Goal: Communication & Community: Share content

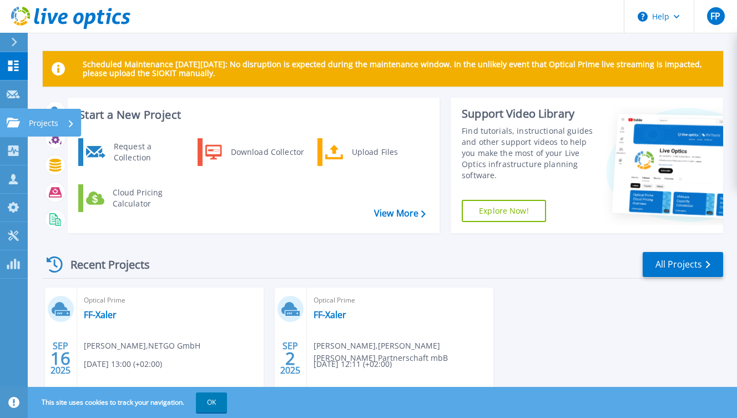
click at [66, 119] on div "Projects" at bounding box center [52, 123] width 46 height 29
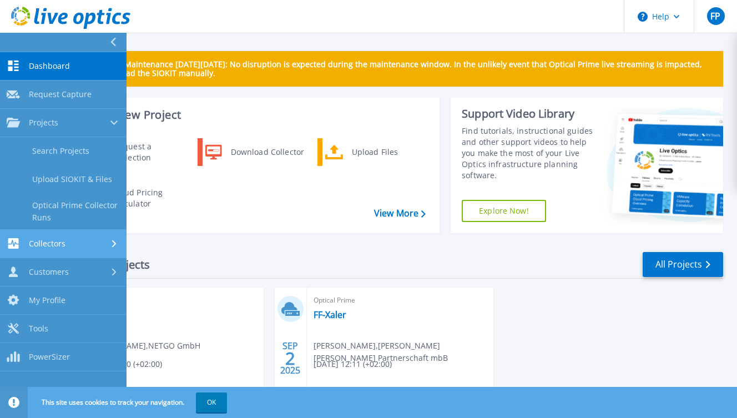
click at [65, 248] on div "Collectors" at bounding box center [63, 243] width 113 height 11
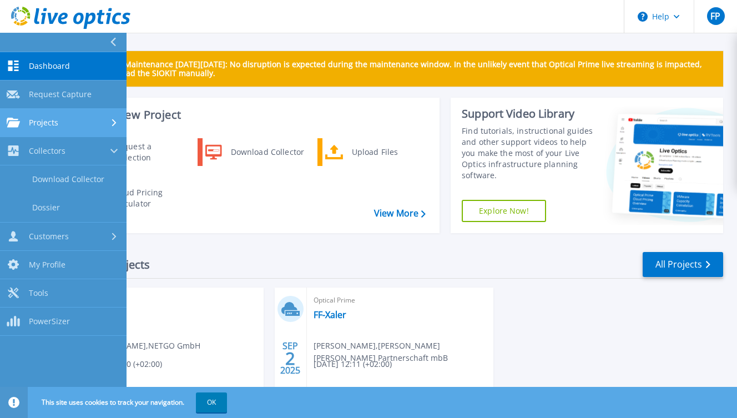
click at [79, 119] on div "Projects" at bounding box center [63, 123] width 113 height 10
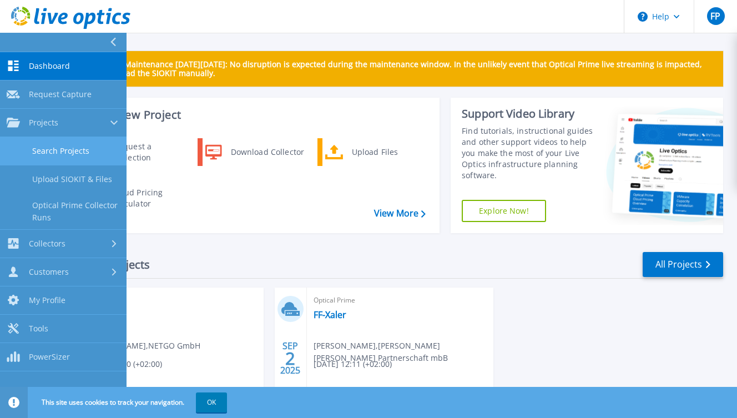
click at [50, 150] on link "Search Projects" at bounding box center [63, 151] width 127 height 28
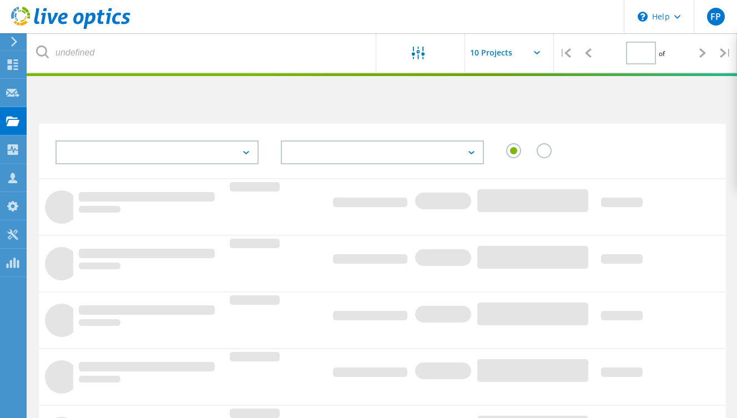
type input "1"
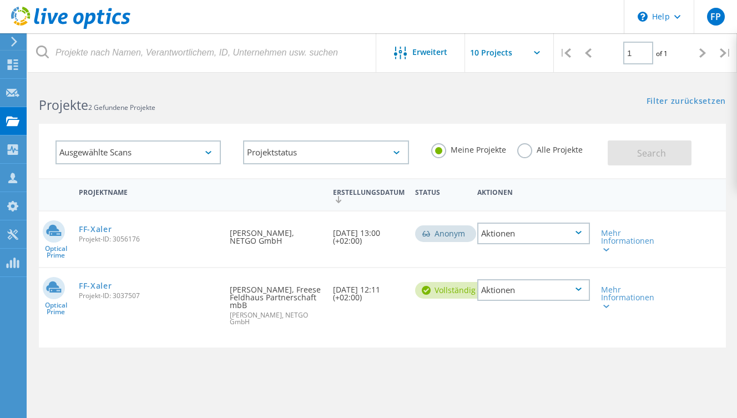
click at [546, 298] on div "Aktionen" at bounding box center [534, 290] width 113 height 22
click at [539, 302] on div "Freigabe" at bounding box center [534, 298] width 111 height 17
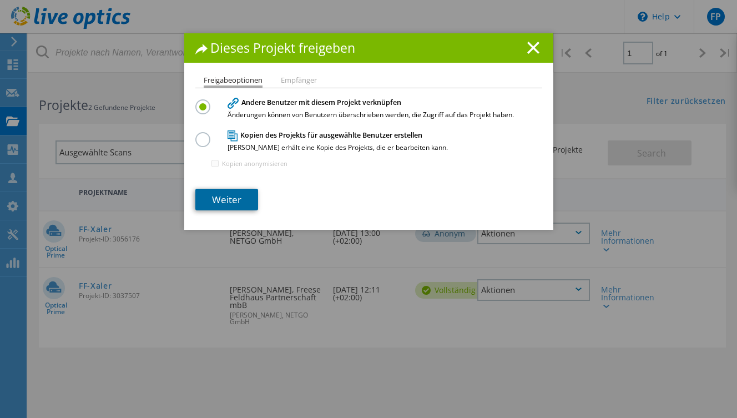
drag, startPoint x: 499, startPoint y: 288, endPoint x: 224, endPoint y: 201, distance: 288.4
click at [224, 201] on link "Weiter" at bounding box center [226, 200] width 63 height 22
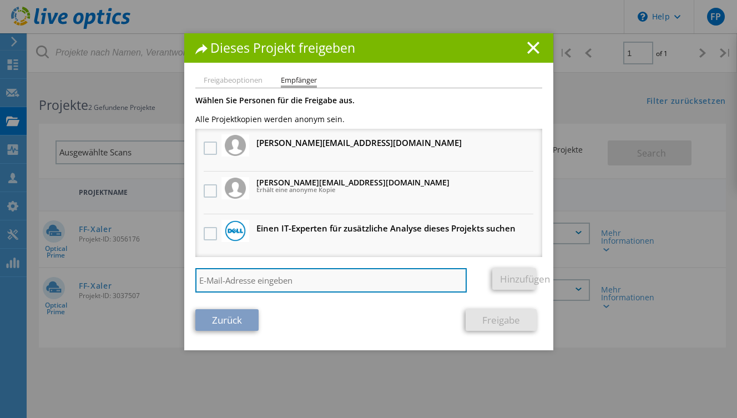
click at [277, 280] on input "search" at bounding box center [331, 280] width 272 height 24
paste input "Justin.Wappelhorst@netgo.de"
type input "Justin.Wappelhorst@netgo.de"
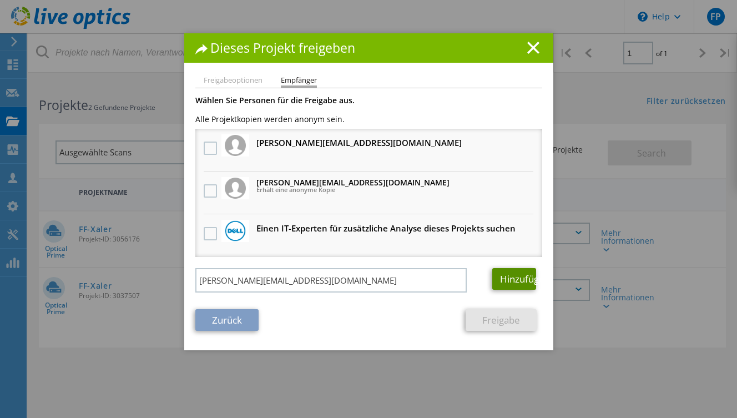
click at [505, 284] on link "Hinzufügen" at bounding box center [515, 279] width 44 height 22
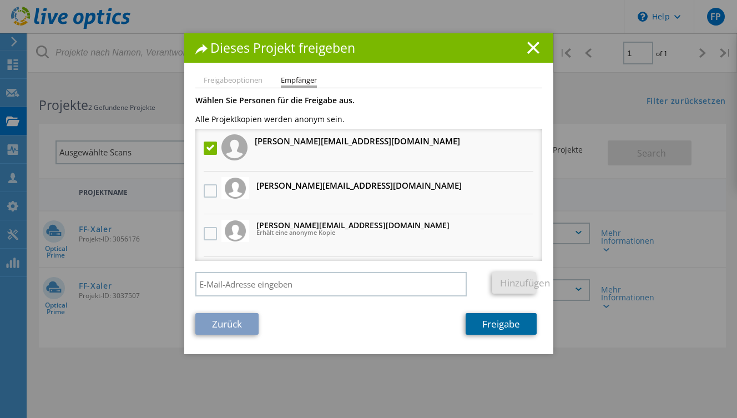
click at [509, 321] on link "Freigabe" at bounding box center [501, 324] width 71 height 22
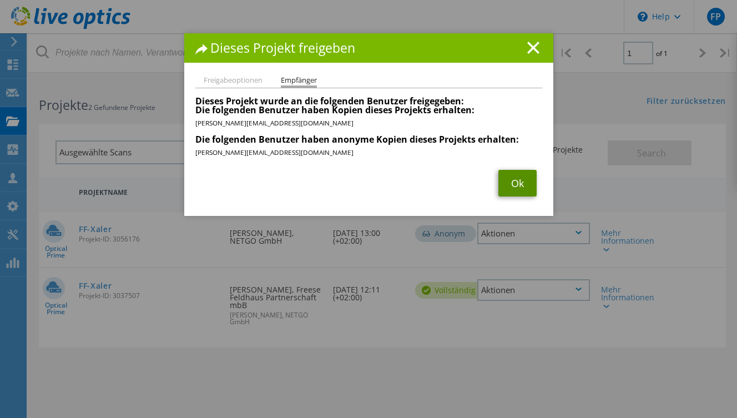
click at [514, 188] on link "Ok" at bounding box center [518, 183] width 38 height 27
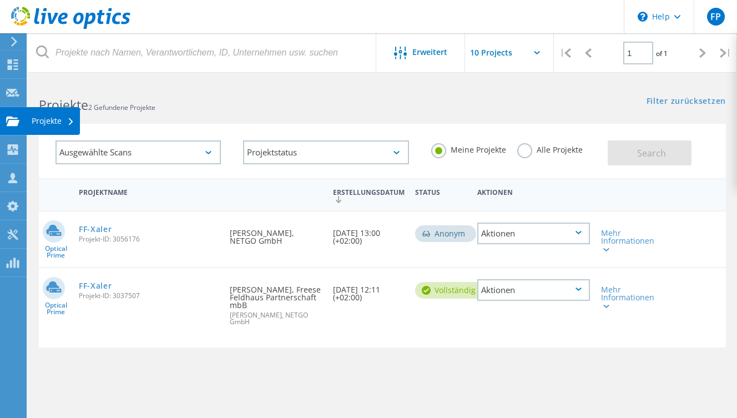
click at [44, 120] on div "Projekte" at bounding box center [53, 121] width 43 height 8
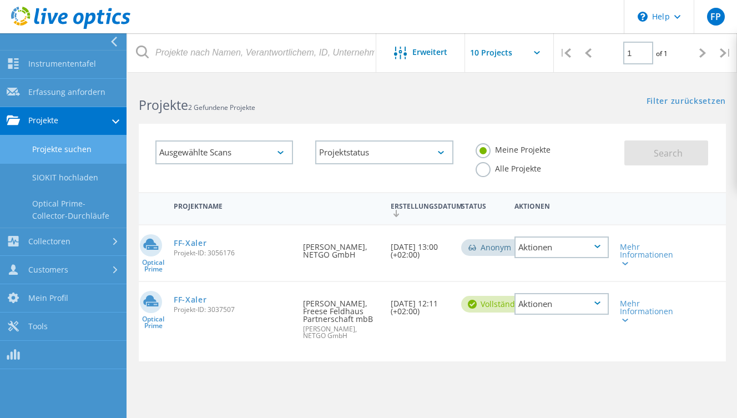
click at [58, 144] on link "Projekte suchen" at bounding box center [63, 150] width 127 height 28
click at [306, 103] on h2 "Projekte 2 Gefundene Projekte" at bounding box center [280, 105] width 283 height 18
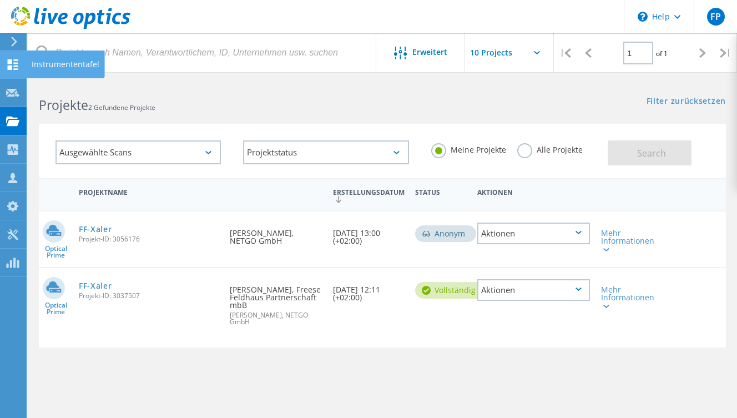
click at [61, 66] on div "Instrumententafel" at bounding box center [66, 65] width 68 height 8
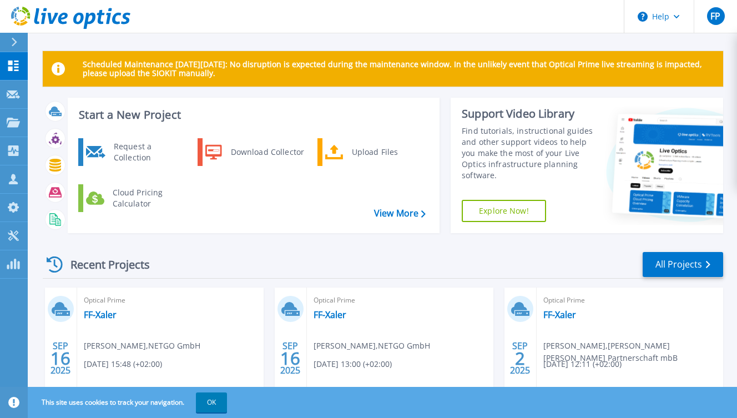
click at [385, 38] on div "Scheduled Maintenance [DATE][DATE]: No disruption is expected during the mainte…" at bounding box center [383, 231] width 710 height 463
click at [726, 12] on button "FP" at bounding box center [715, 16] width 43 height 33
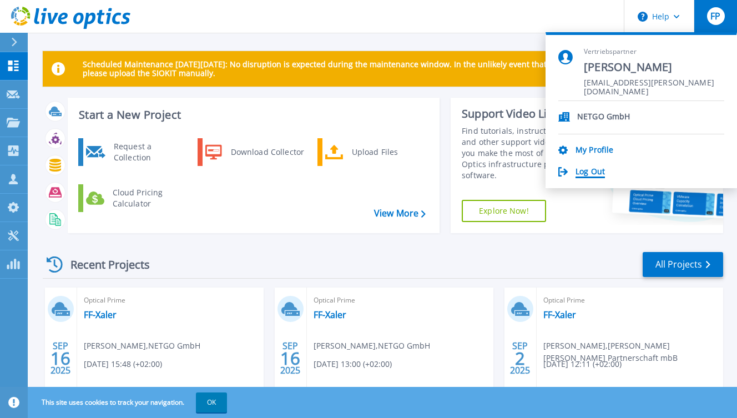
click at [605, 170] on link "Log Out" at bounding box center [590, 172] width 29 height 11
